Goal: Task Accomplishment & Management: Manage account settings

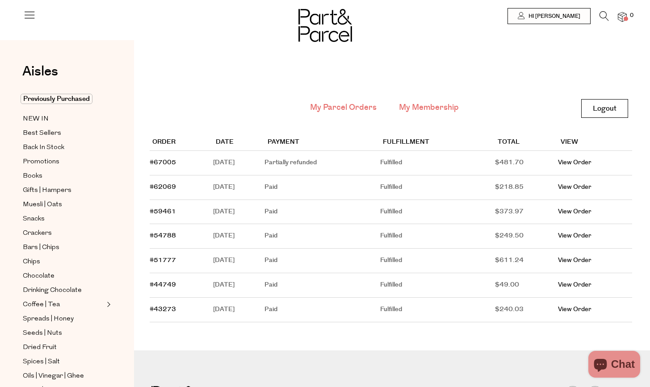
click at [438, 105] on link "My Membership" at bounding box center [429, 108] width 60 height 12
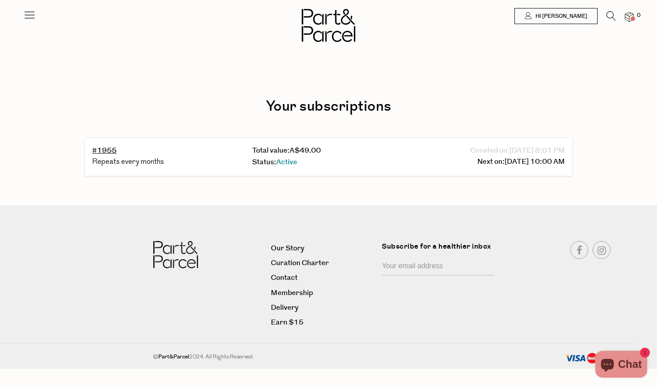
click at [314, 162] on div "Status: Active" at bounding box center [328, 163] width 153 height 12
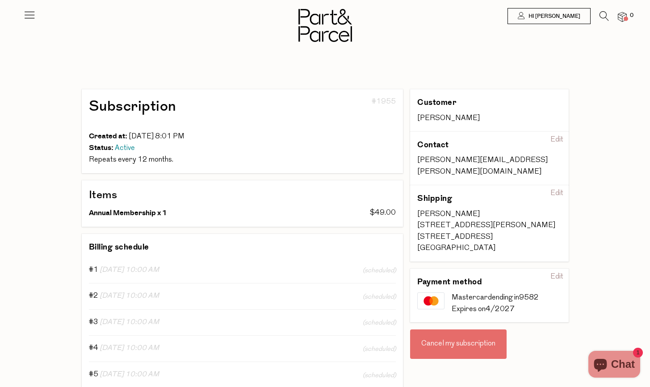
click at [438, 334] on div "Cancel my subscription" at bounding box center [458, 344] width 97 height 29
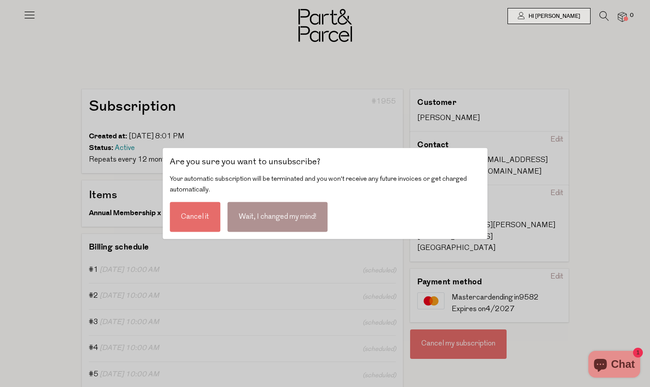
click at [201, 223] on div "Cancel it" at bounding box center [195, 217] width 51 height 30
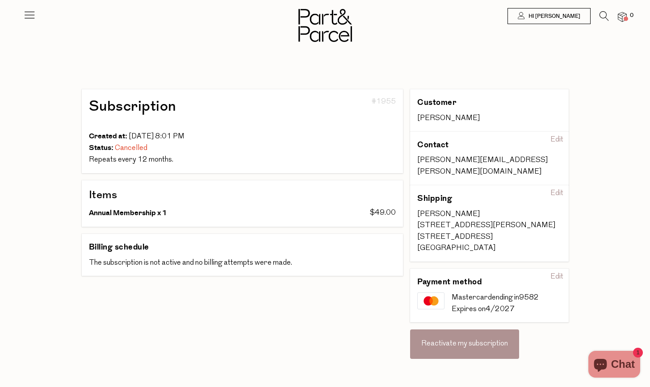
click at [215, 290] on div "Subscription #1955 Created at: 03/25/2025 8:01 PM Status: Cancelled Repeats eve…" at bounding box center [243, 227] width 322 height 277
click at [312, 28] on img at bounding box center [326, 25] width 54 height 33
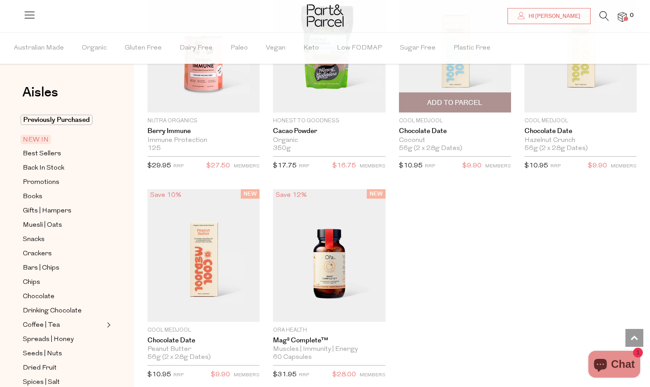
scroll to position [1296, 0]
